Goal: Find contact information: Find phone

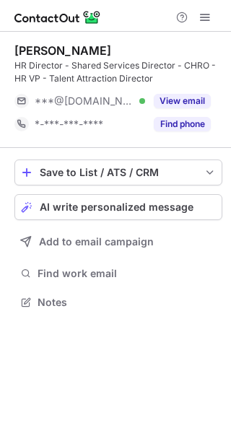
scroll to position [292, 231]
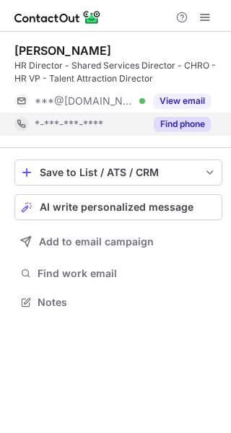
click at [173, 119] on button "Find phone" at bounding box center [182, 124] width 57 height 14
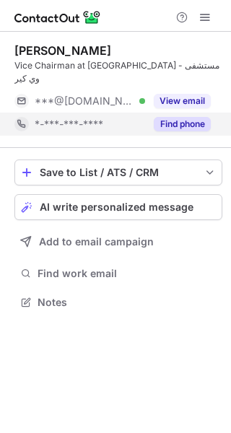
scroll to position [279, 231]
click at [180, 121] on div "Find phone" at bounding box center [178, 124] width 66 height 23
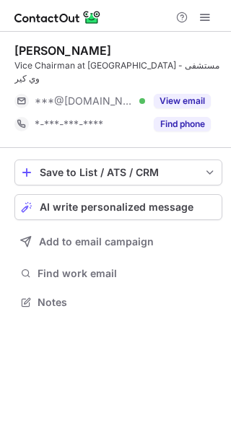
scroll to position [279, 231]
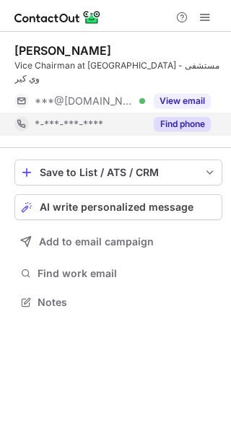
click at [180, 118] on button "Find phone" at bounding box center [182, 124] width 57 height 14
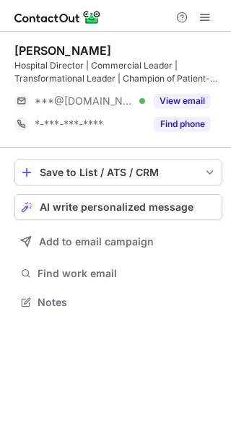
scroll to position [292, 231]
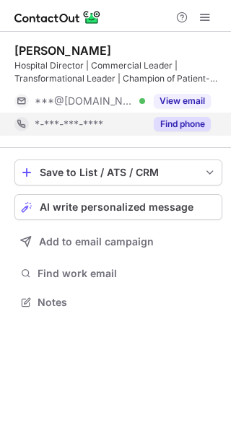
click at [193, 129] on button "Find phone" at bounding box center [182, 124] width 57 height 14
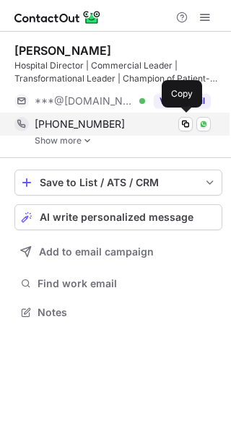
click at [108, 134] on div "[PHONE_NUMBER] Copy WhatsApp" at bounding box center [112, 124] width 196 height 23
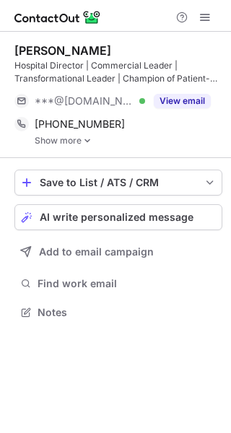
click at [80, 145] on link "Show more" at bounding box center [129, 141] width 188 height 10
